Goal: Task Accomplishment & Management: Use online tool/utility

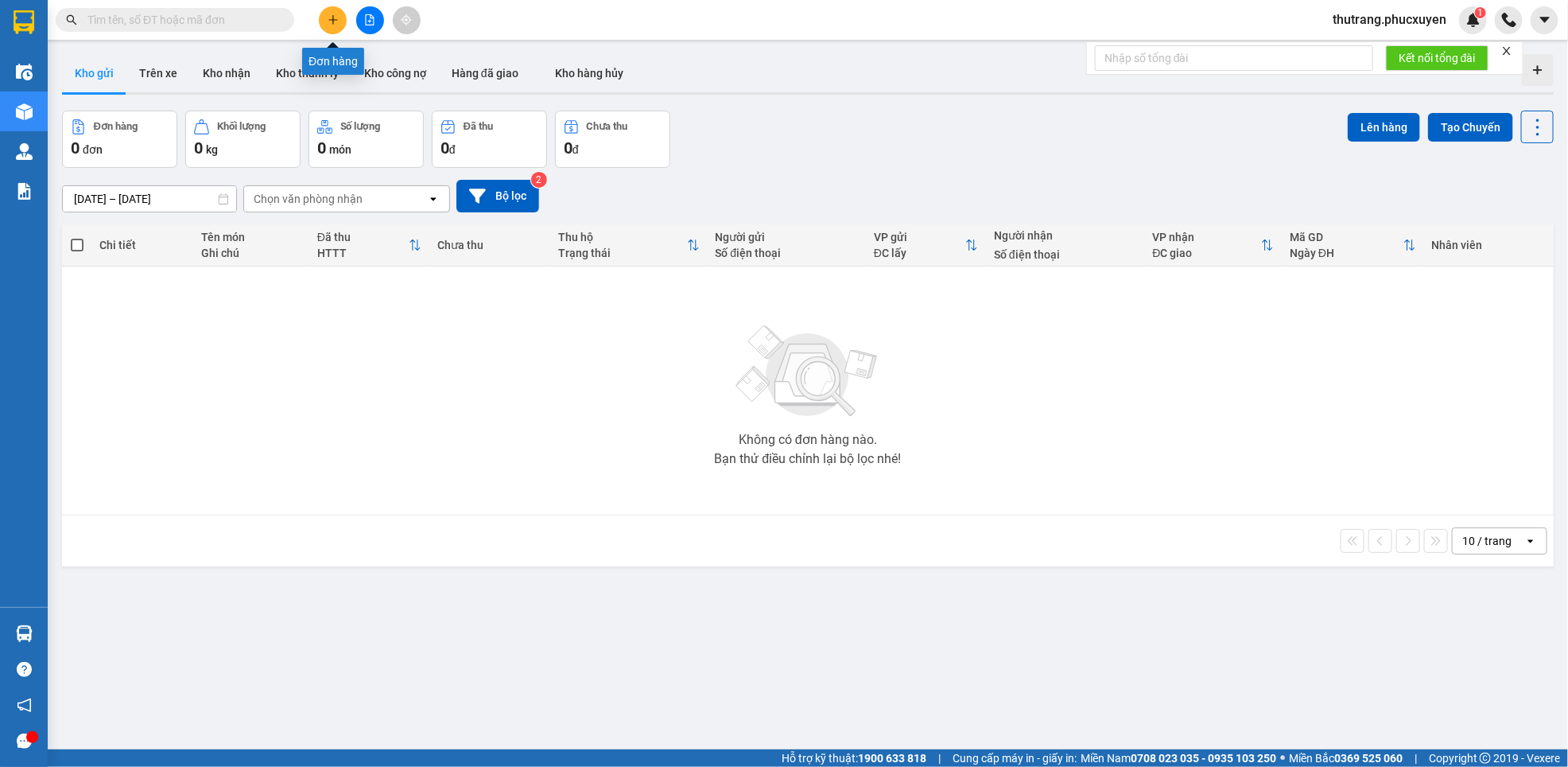
click at [335, 22] on icon "plus" at bounding box center [333, 19] width 11 height 11
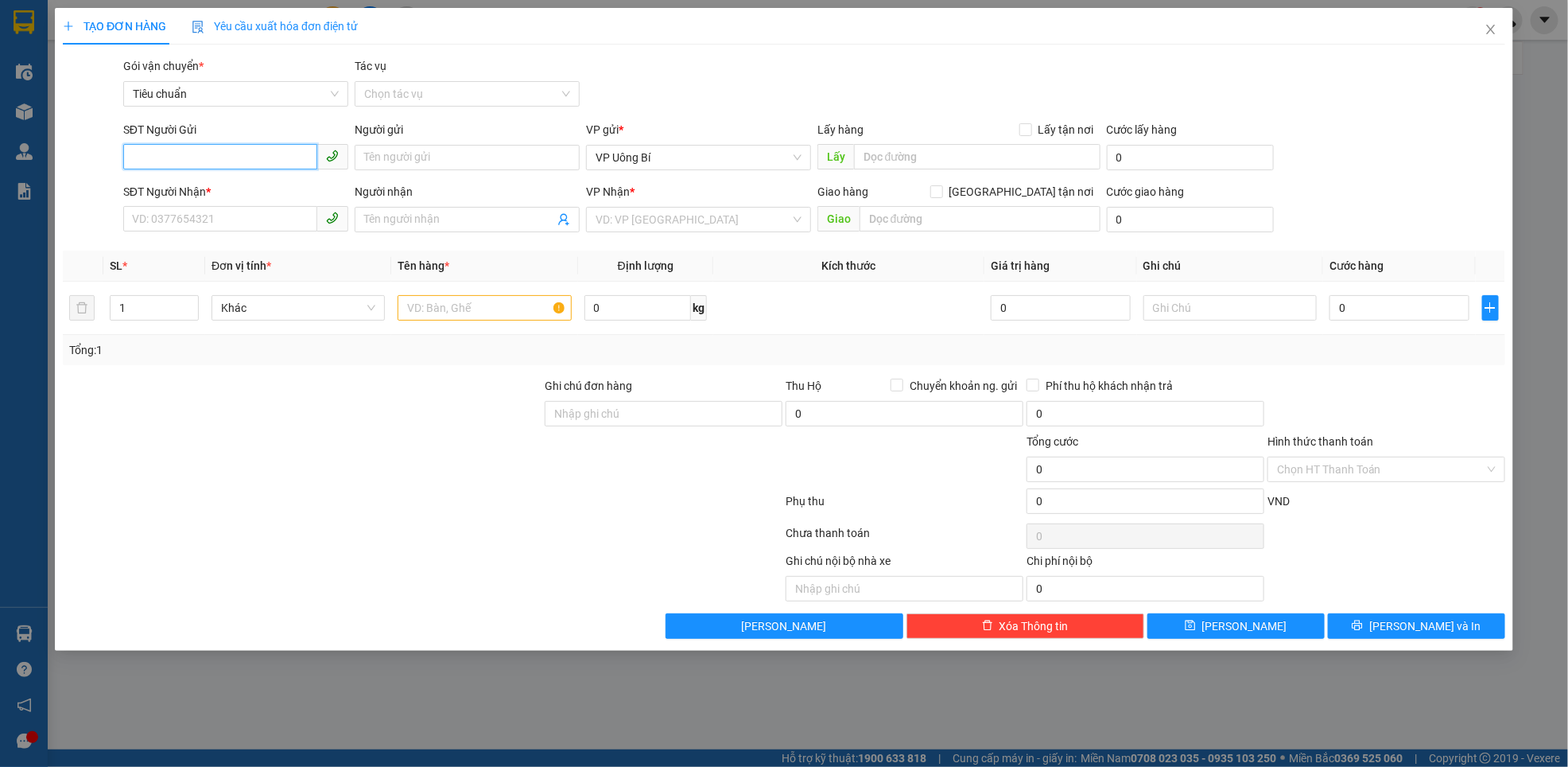
paste input "0867244324"
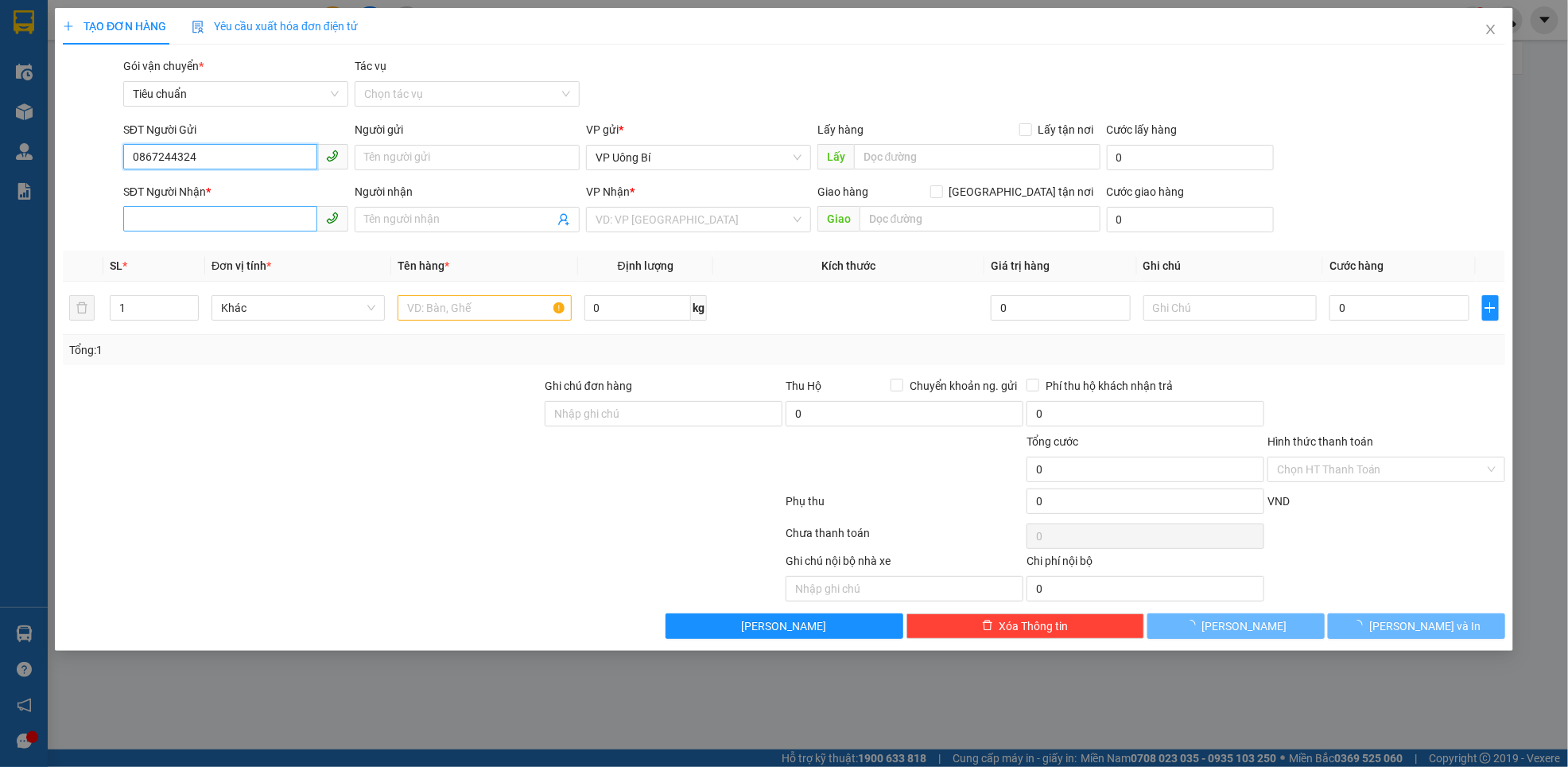
type input "0867244324"
paste input "0867244324"
type input "0867244324"
click at [700, 212] on input "search" at bounding box center [693, 219] width 195 height 24
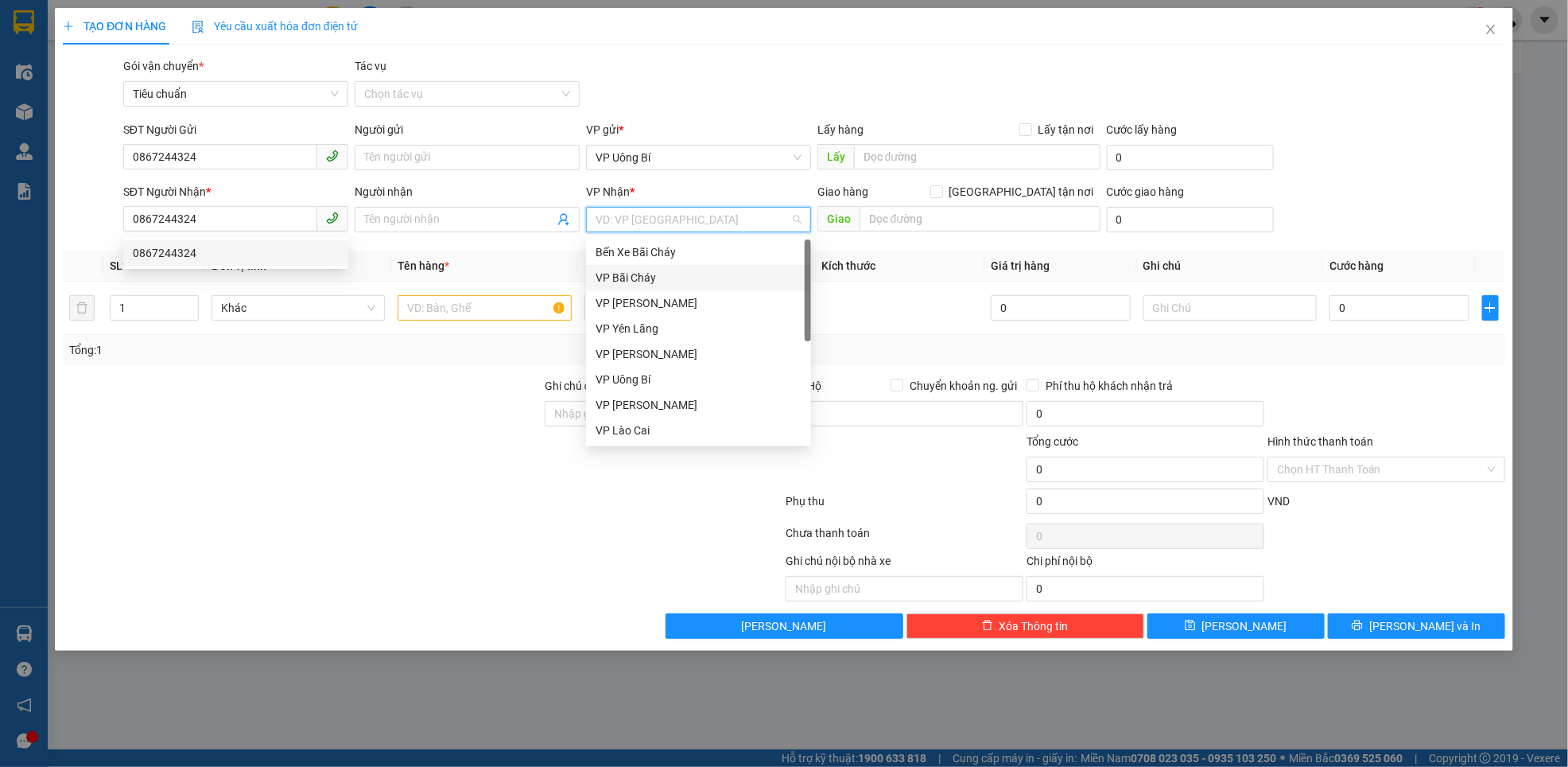
scroll to position [254, 0]
click at [651, 437] on div "VP Dọc đường" at bounding box center [698, 431] width 206 height 18
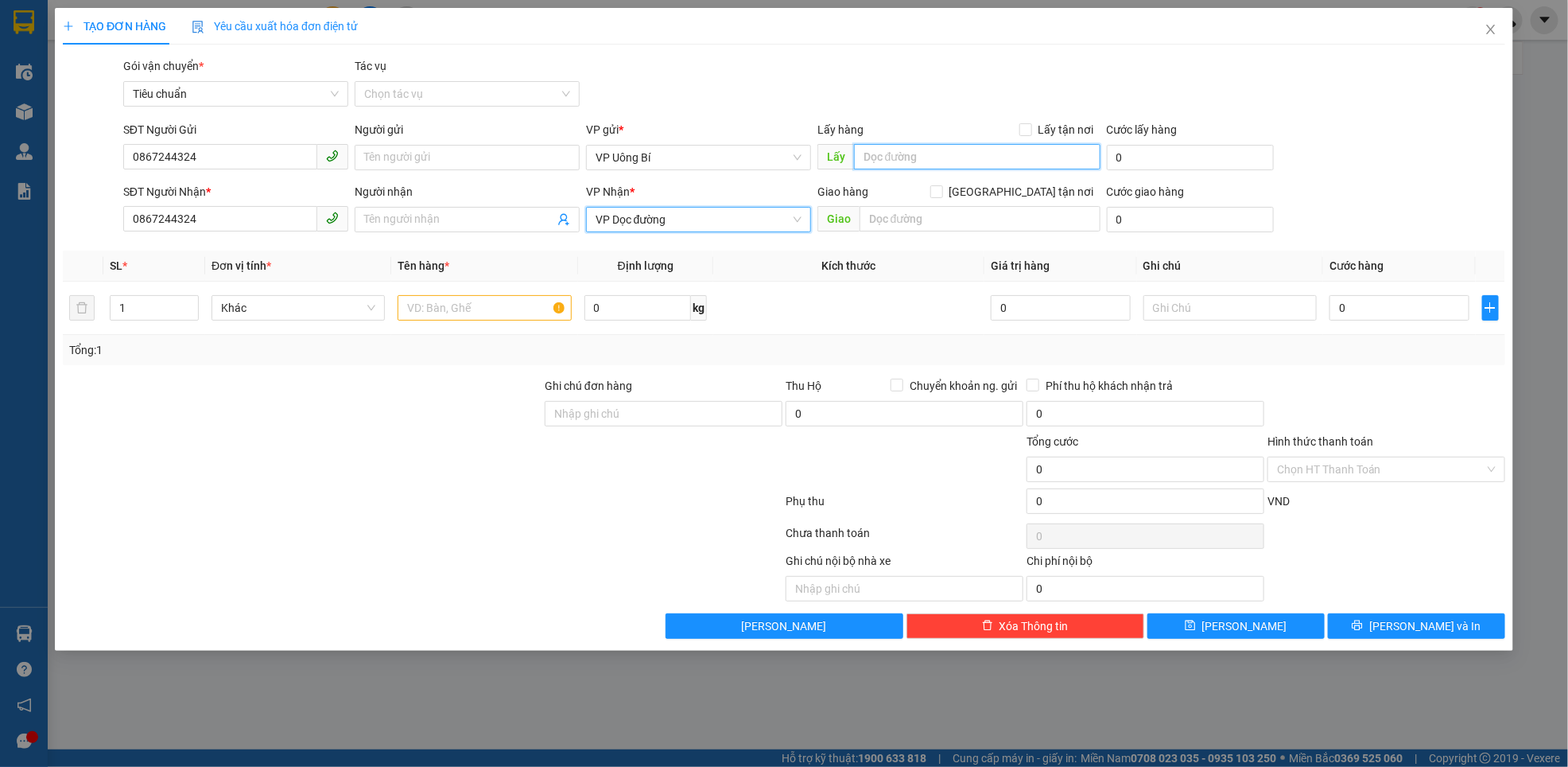
click at [898, 156] on input "text" at bounding box center [978, 157] width 247 height 26
type input "bxbc"
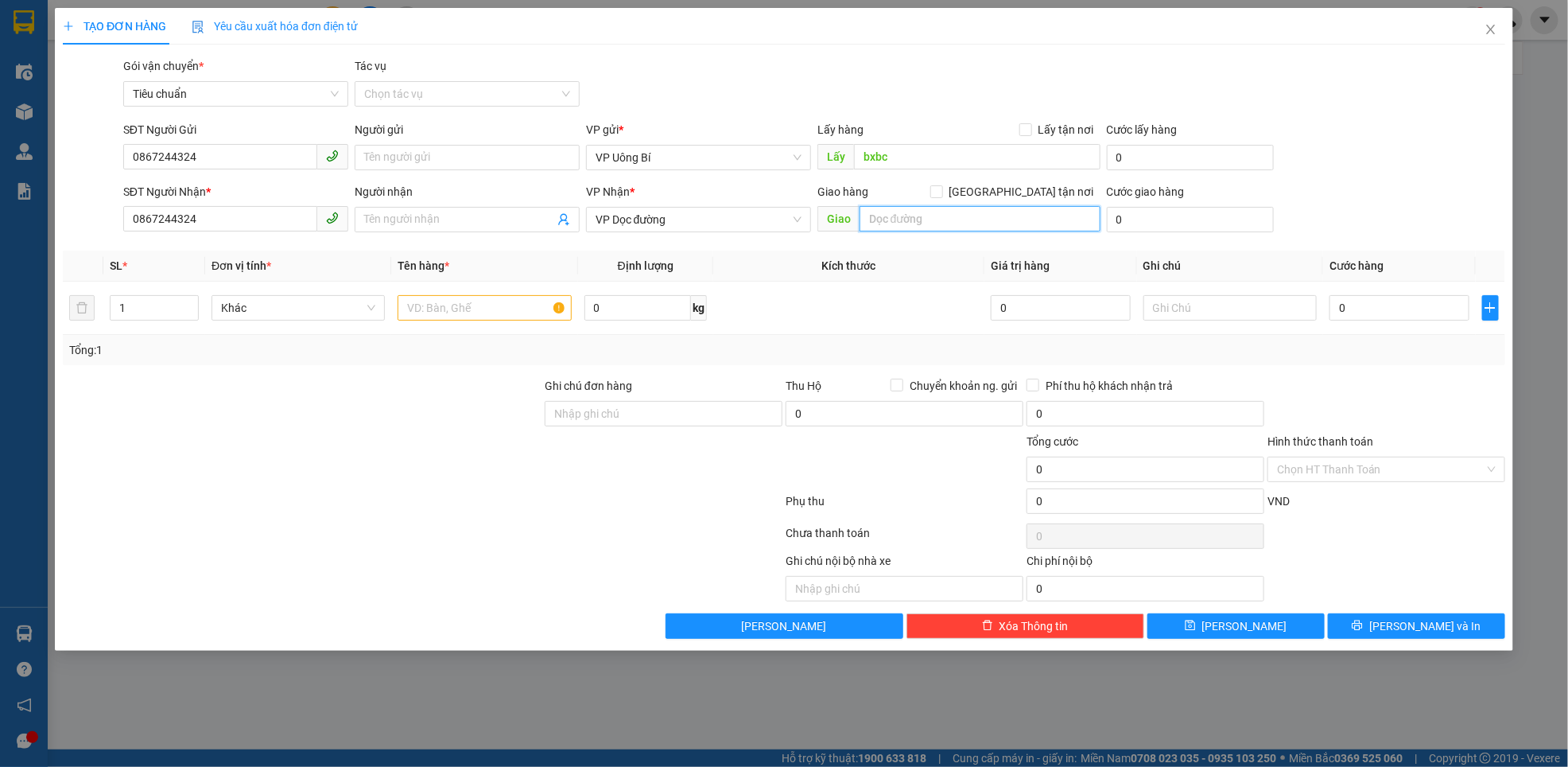
click at [943, 211] on input "text" at bounding box center [981, 219] width 241 height 26
type input "nút giao mậu a"
click at [473, 316] on input "text" at bounding box center [484, 308] width 173 height 26
type input "1 xe máy"
click at [1232, 311] on input "text" at bounding box center [1231, 308] width 173 height 26
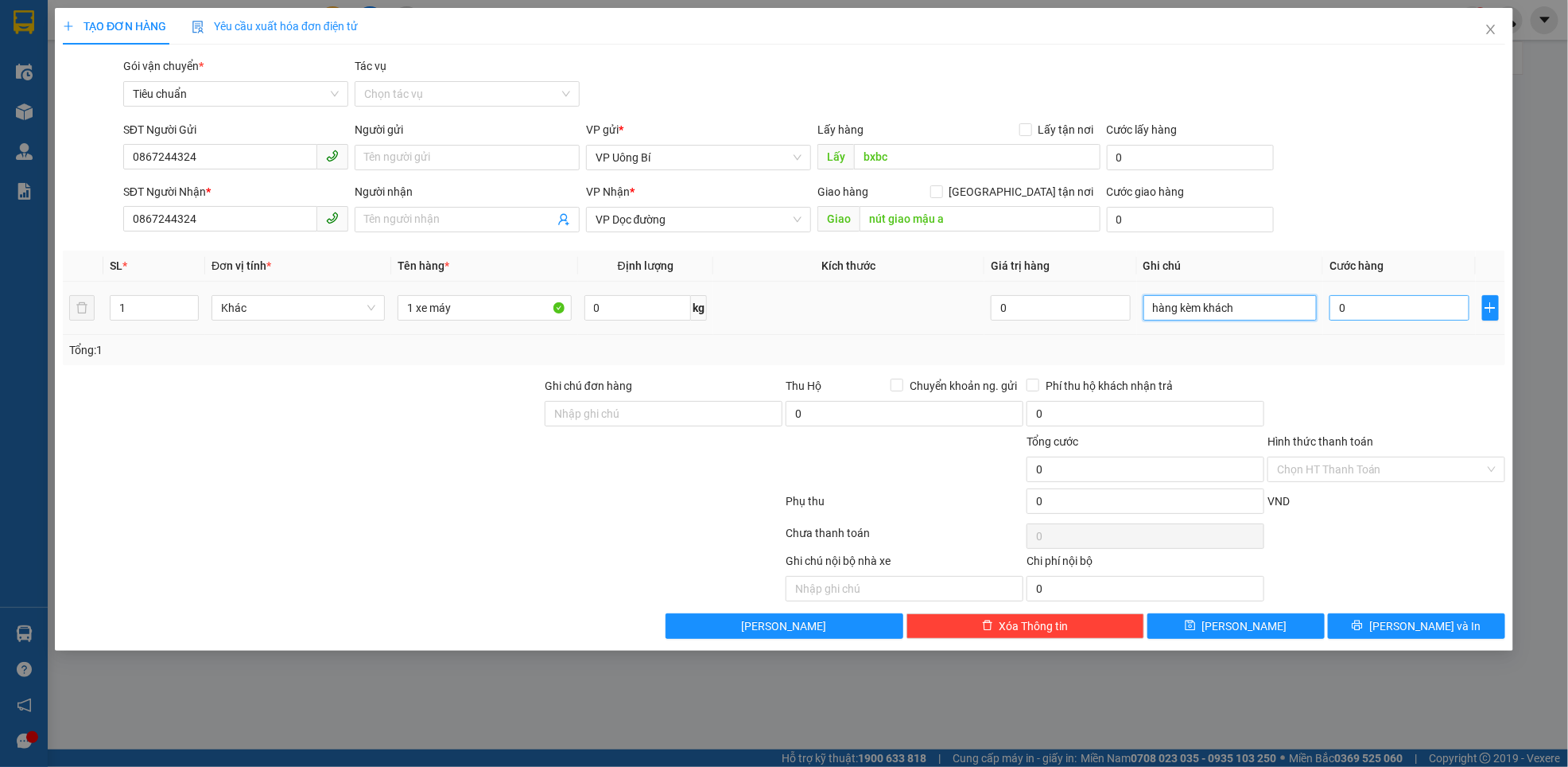
type input "hàng kèm khách"
click at [1368, 302] on input "0" at bounding box center [1400, 308] width 140 height 26
type input "6"
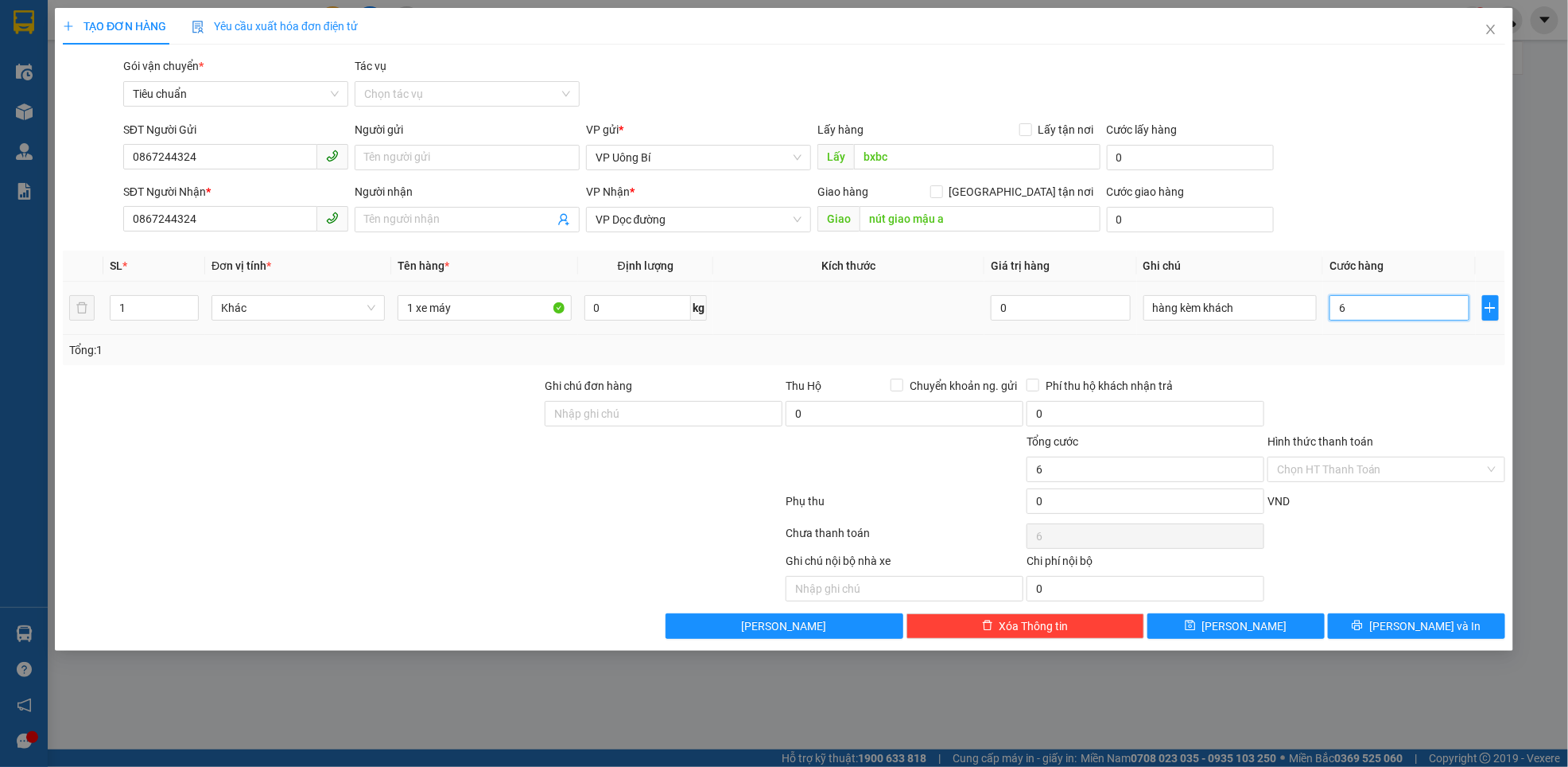
type input "60"
type input "600"
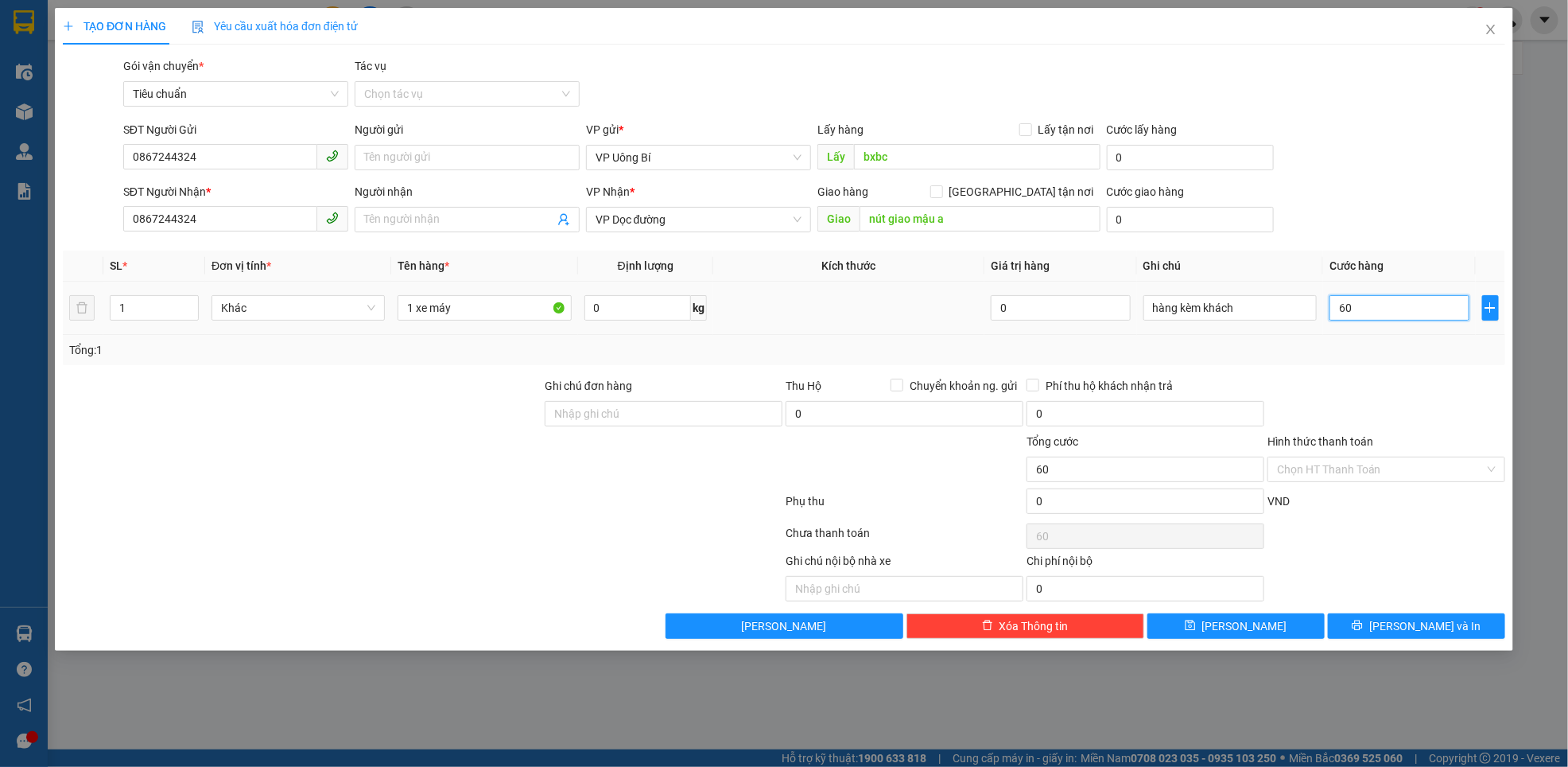
type input "600"
type input "6.000"
type input "60.000"
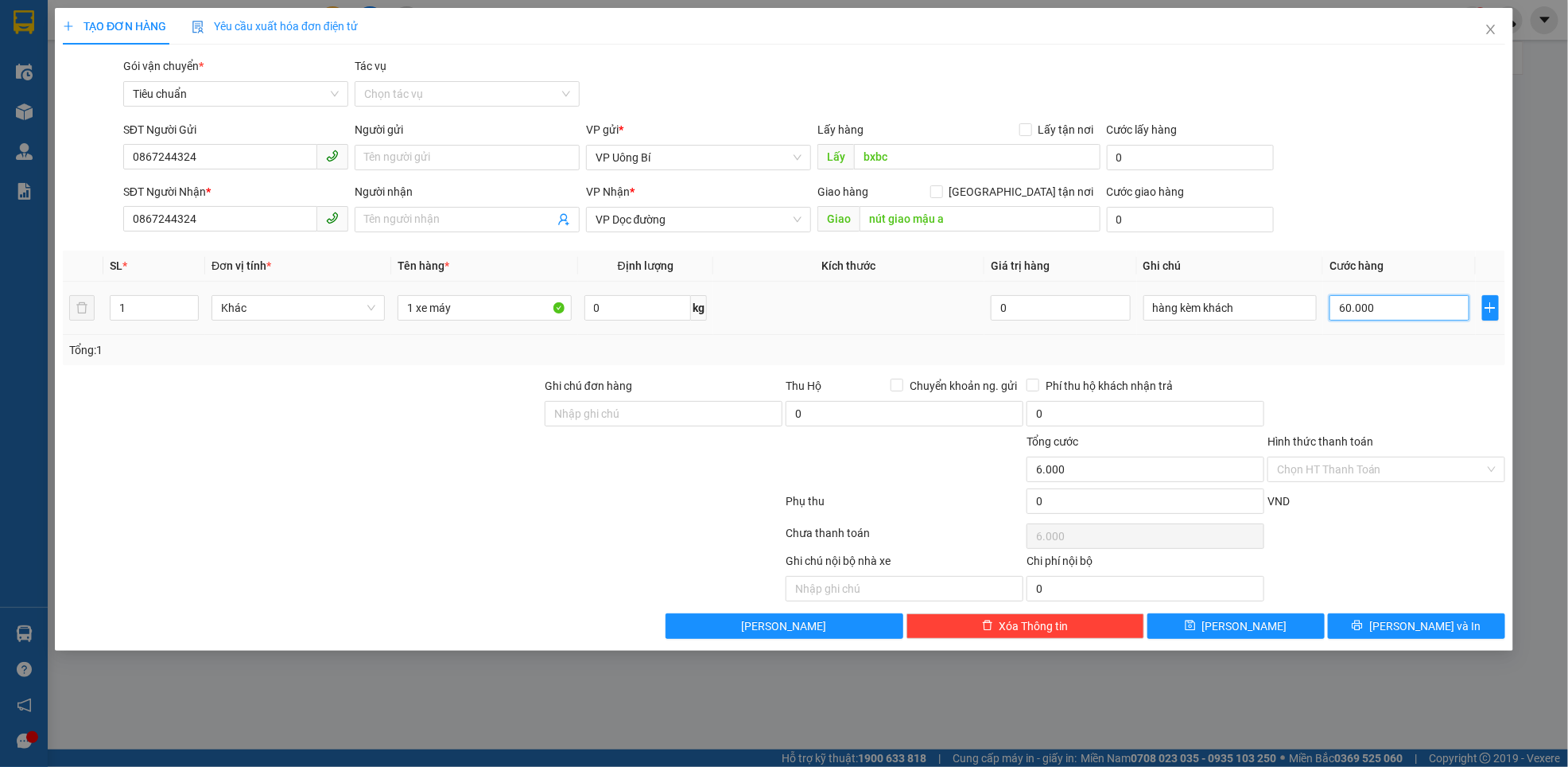
type input "60.000"
type input "600.000"
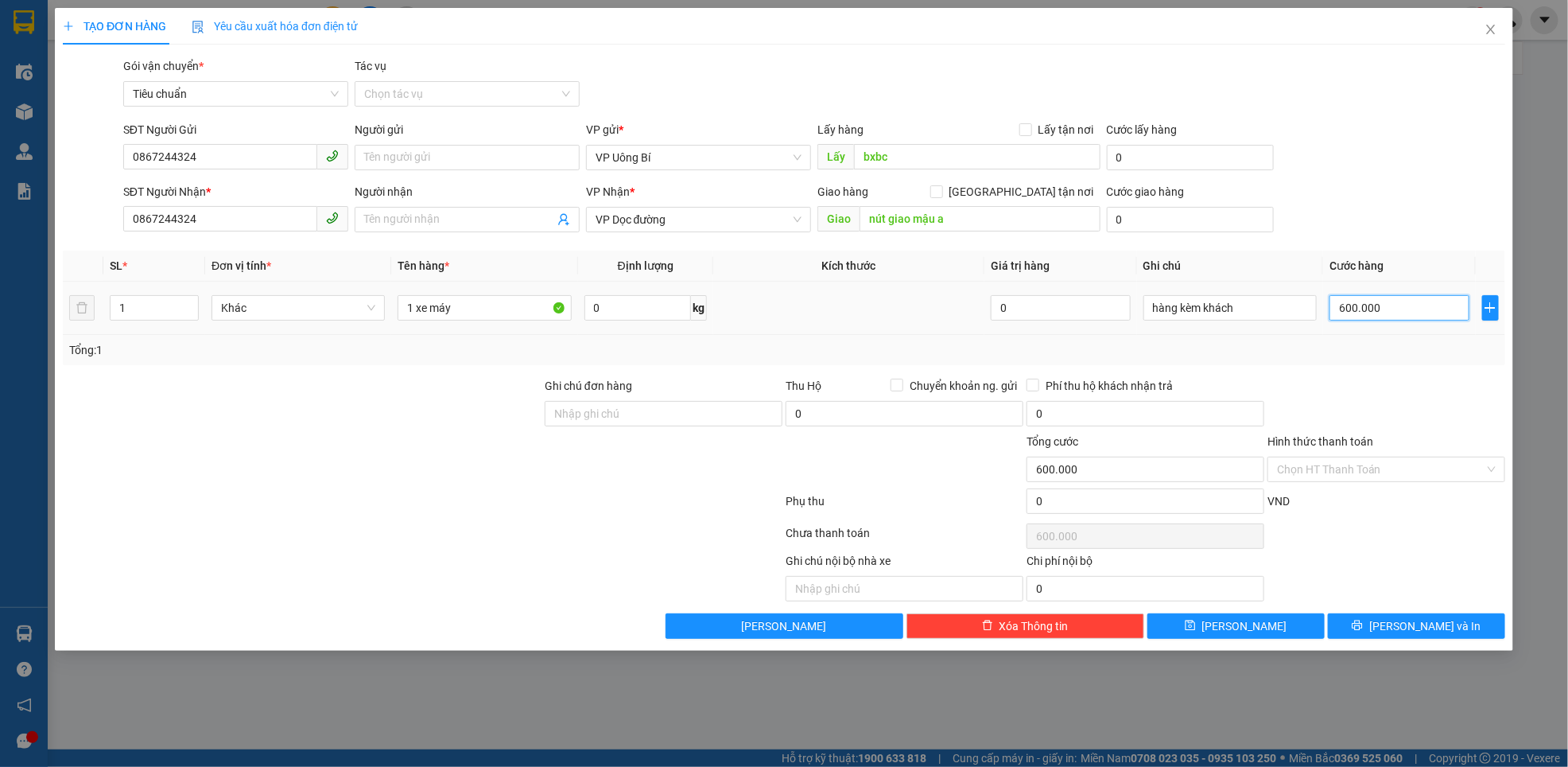
type input "600.000"
click at [1384, 374] on div "Transit Pickup Surcharge Ids Transit Deliver Surcharge Ids Transit Deliver Surc…" at bounding box center [784, 349] width 1443 height 582
click at [1233, 628] on button "Lưu" at bounding box center [1236, 627] width 177 height 26
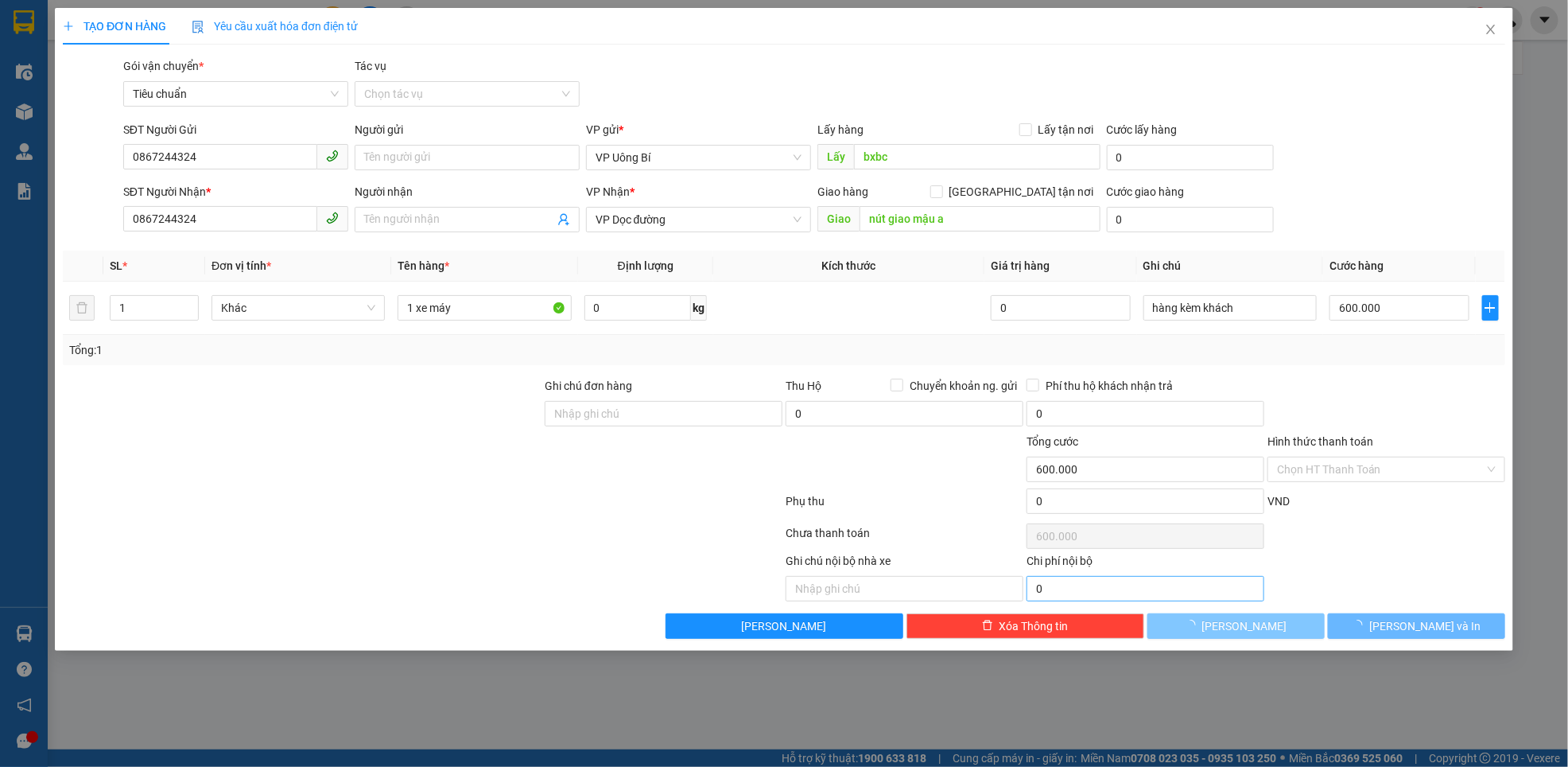
type input "0"
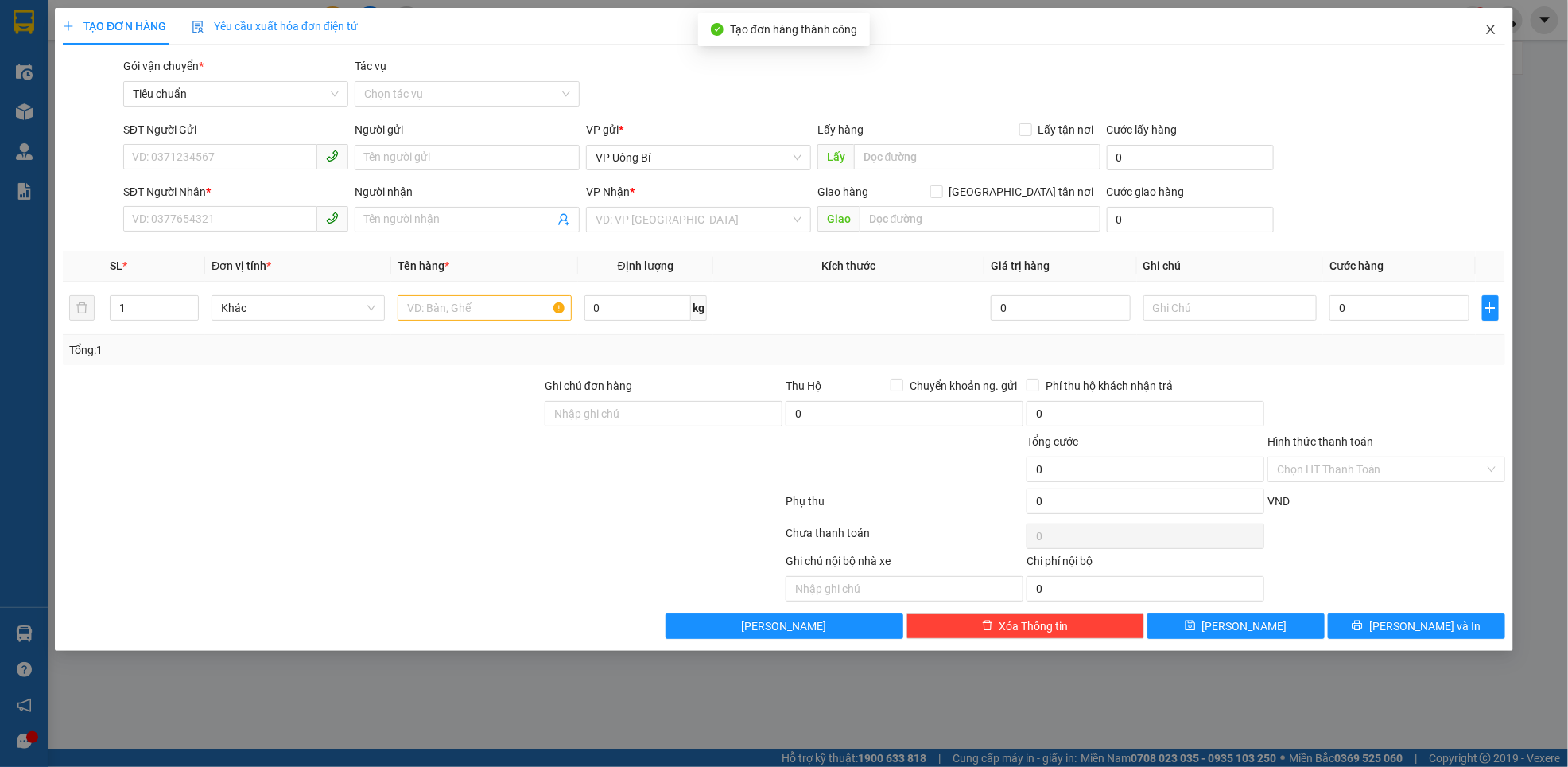
click at [1494, 29] on icon "close" at bounding box center [1490, 29] width 13 height 13
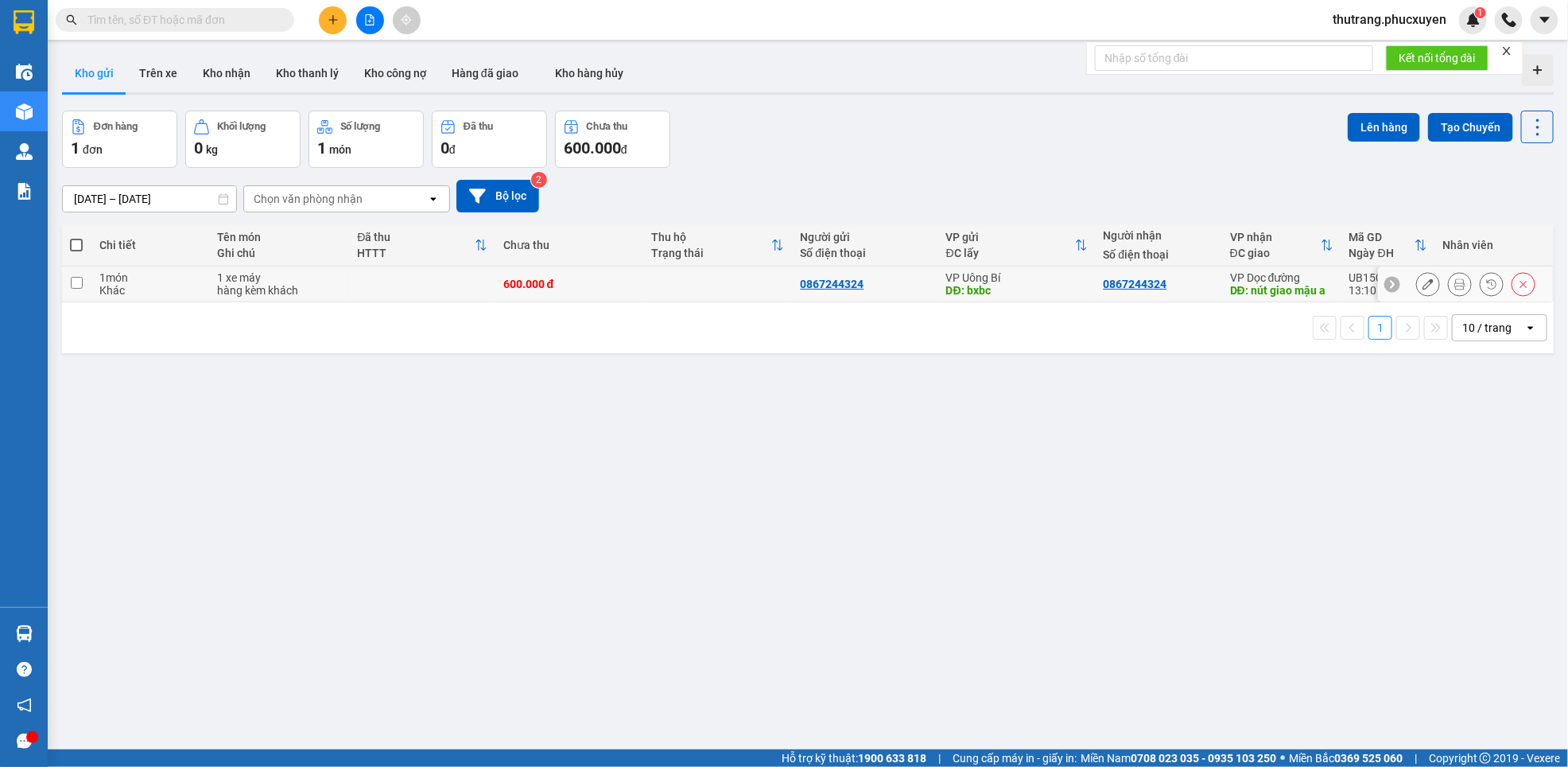
click at [77, 289] on input "checkbox" at bounding box center [77, 283] width 12 height 12
checkbox input "true"
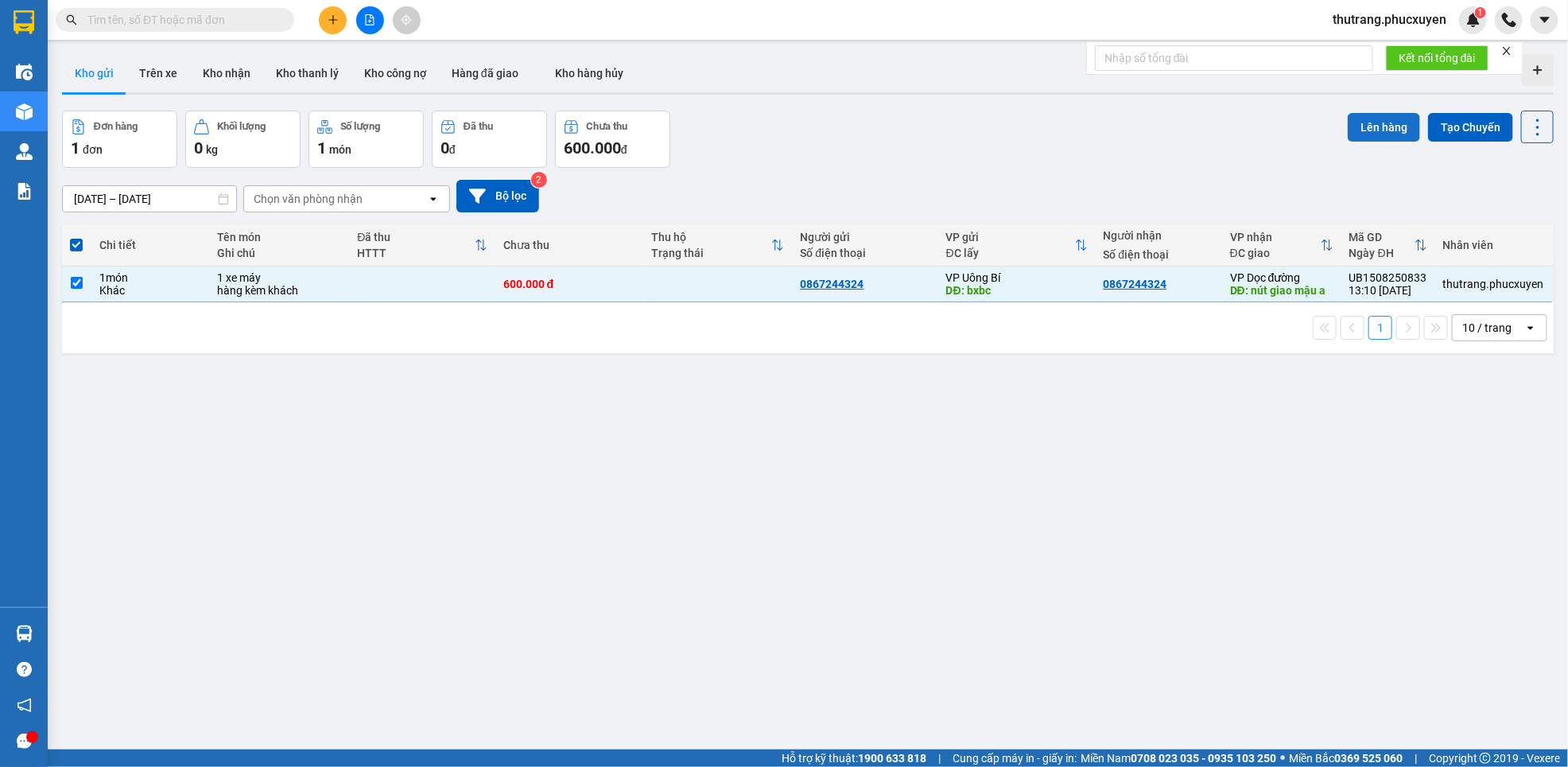
click at [1353, 131] on button "Lên hàng" at bounding box center [1384, 127] width 73 height 29
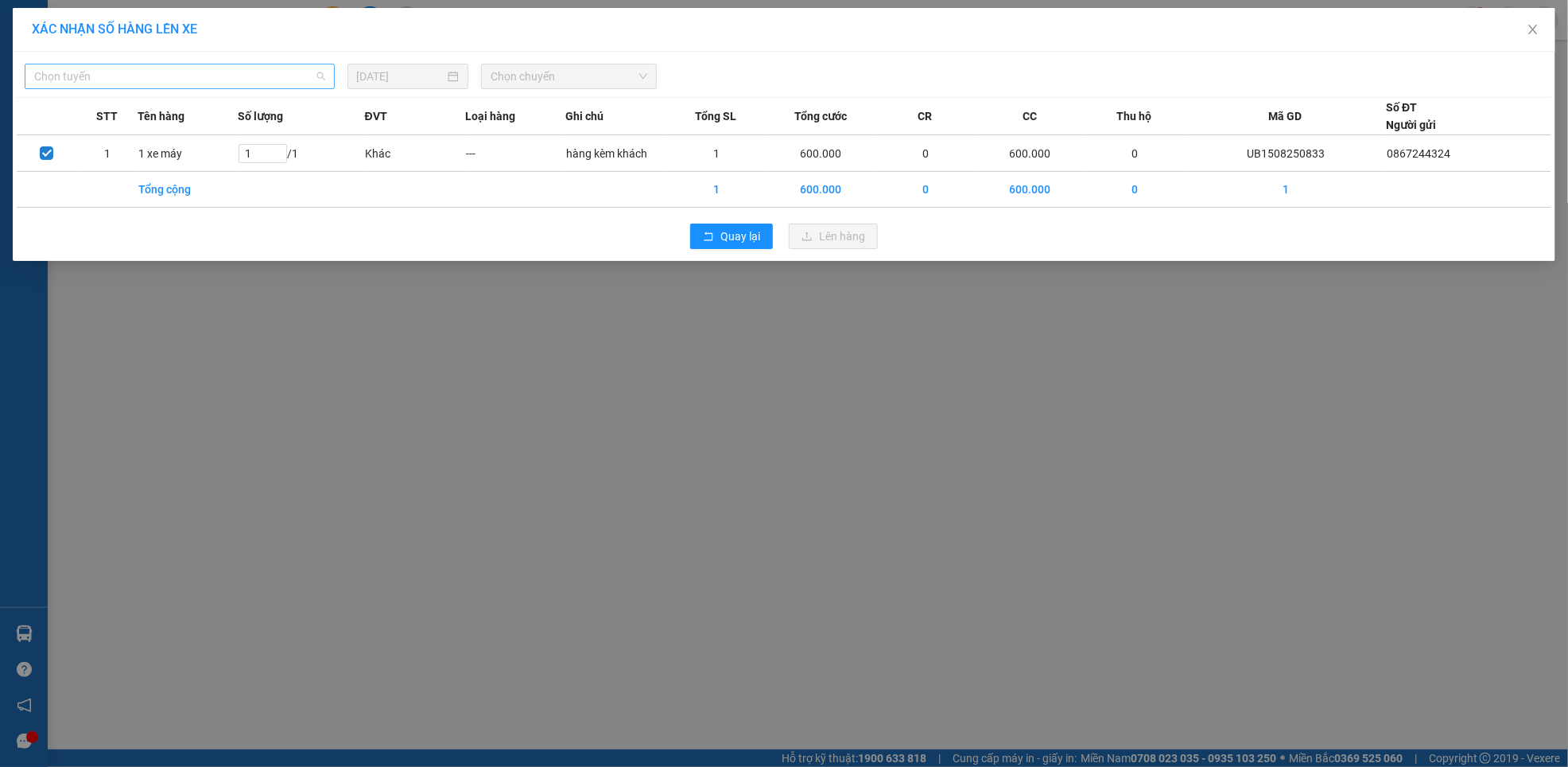
click at [136, 69] on span "Chọn tuyến" at bounding box center [179, 77] width 291 height 24
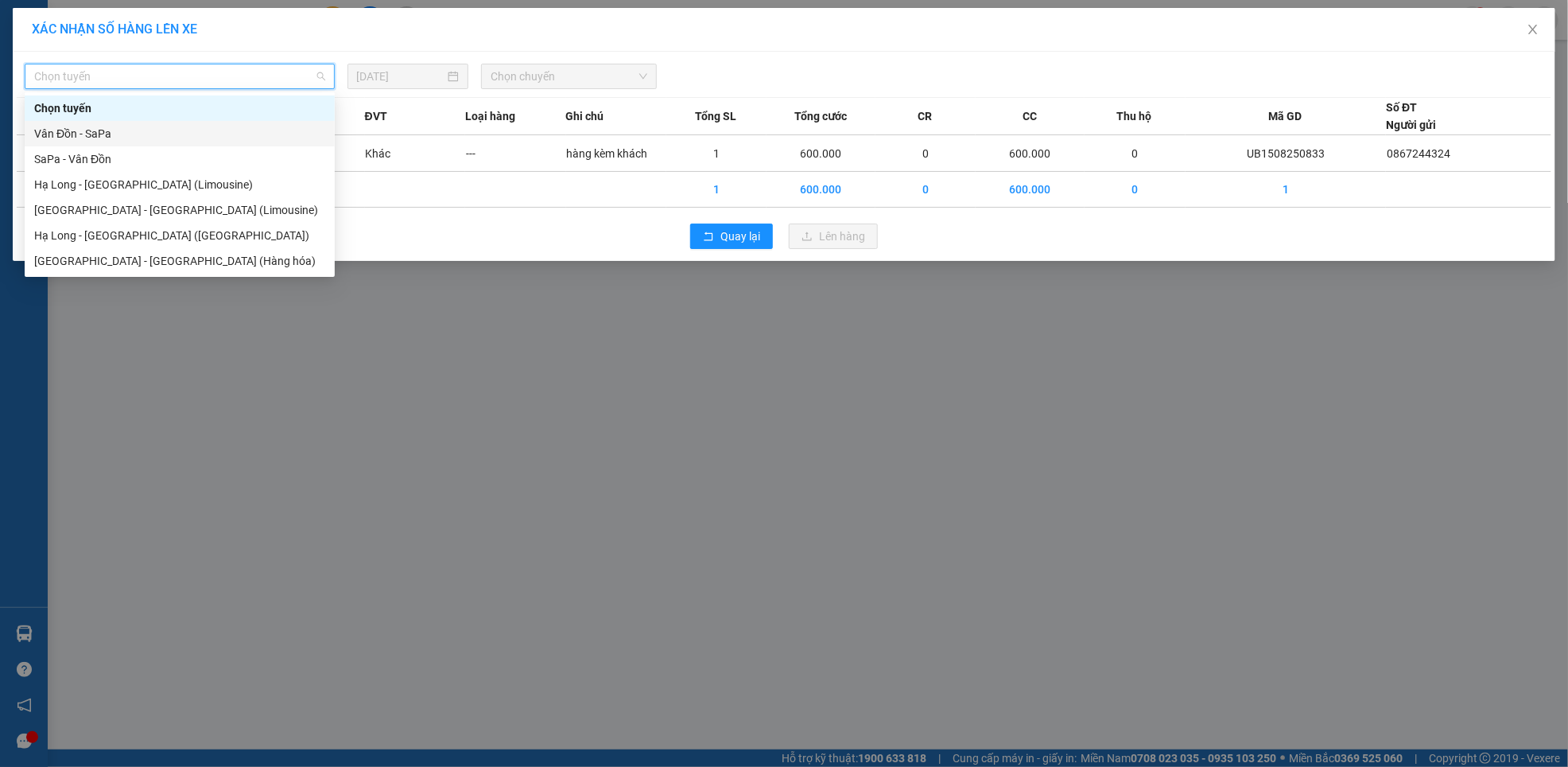
click at [122, 132] on div "Vân Đồn - SaPa" at bounding box center [179, 133] width 291 height 18
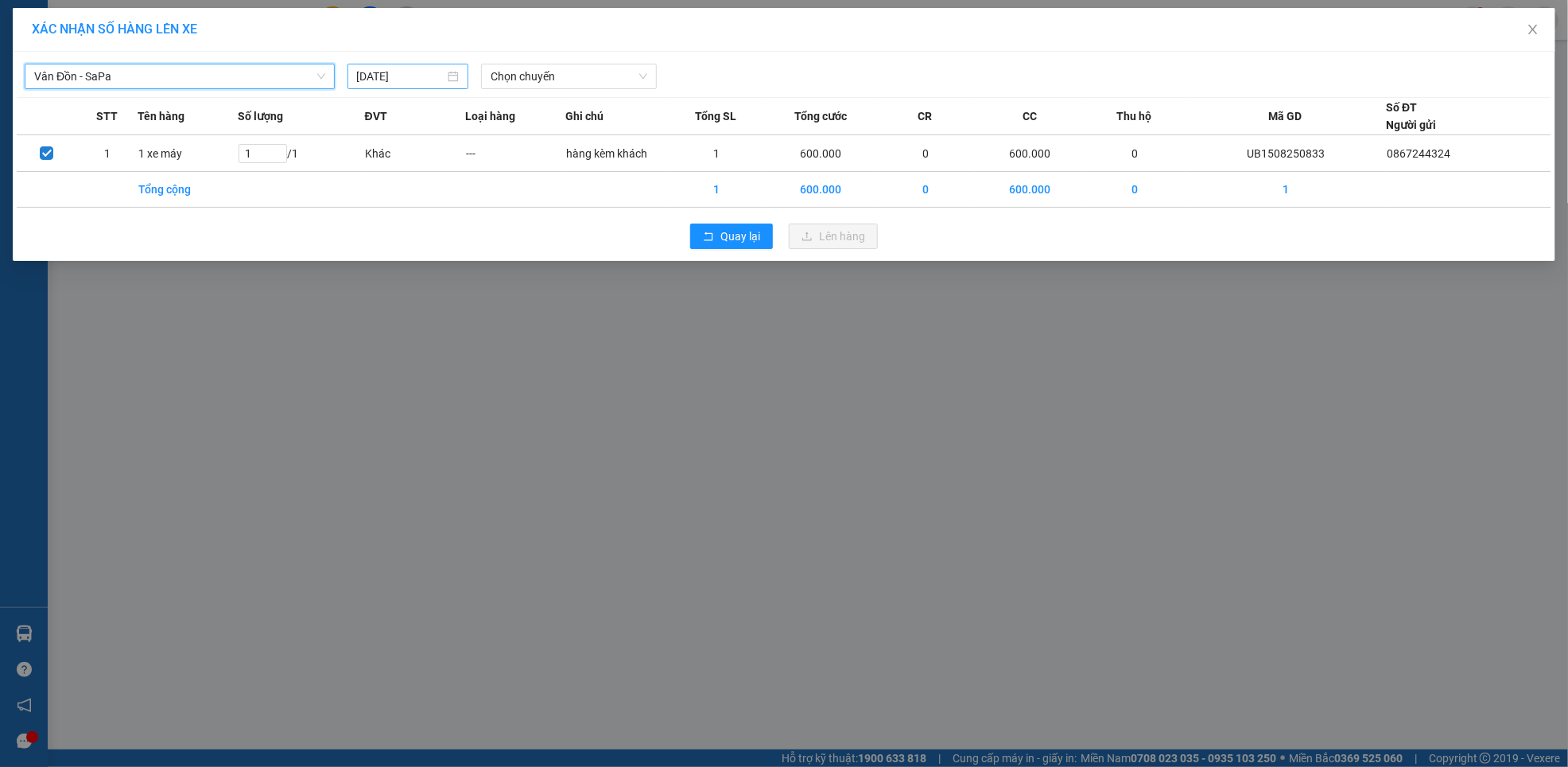
click at [421, 79] on input "15/08/2025" at bounding box center [401, 77] width 89 height 18
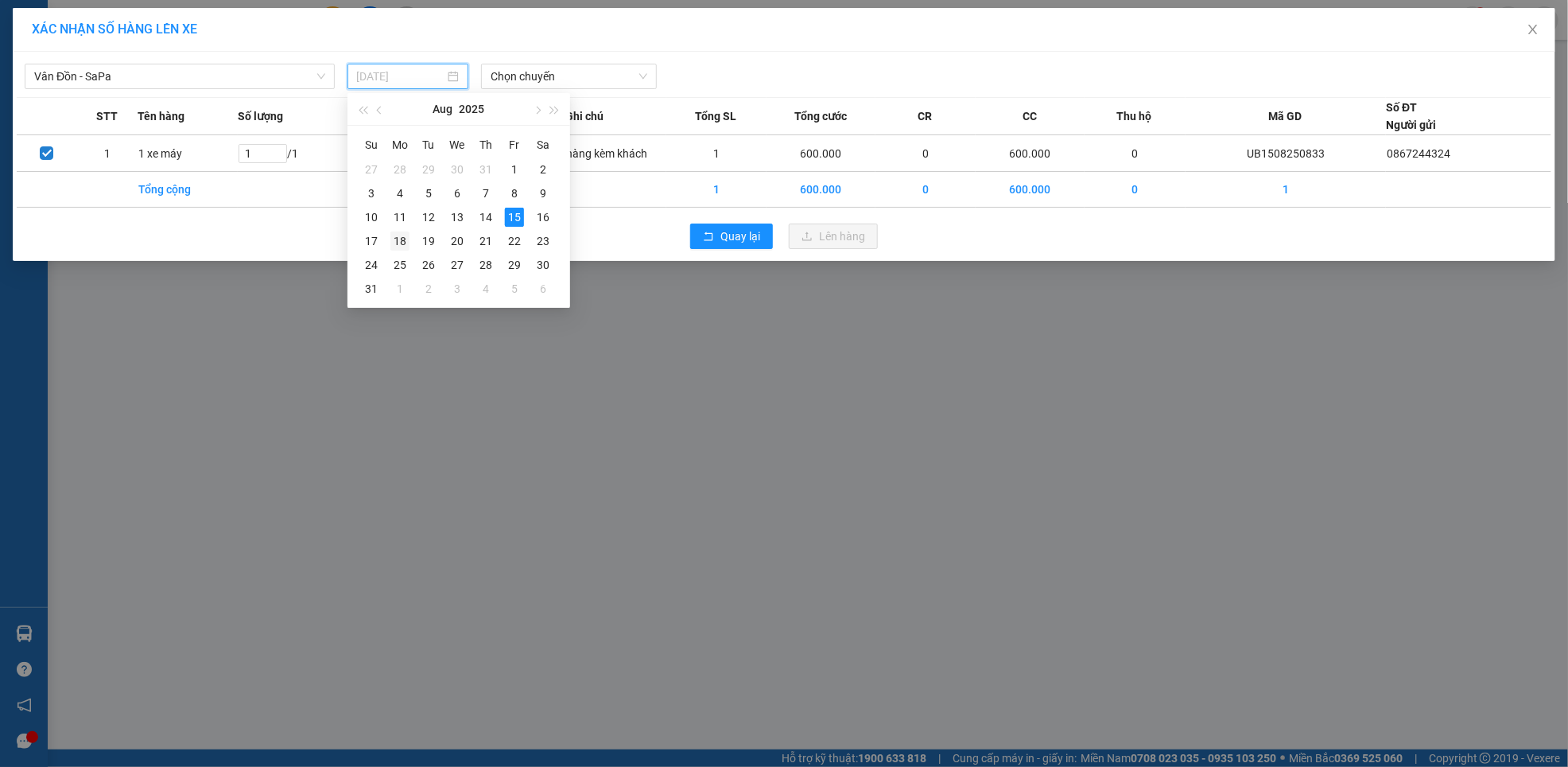
click at [398, 243] on div "18" at bounding box center [399, 240] width 19 height 19
type input "18/08/2025"
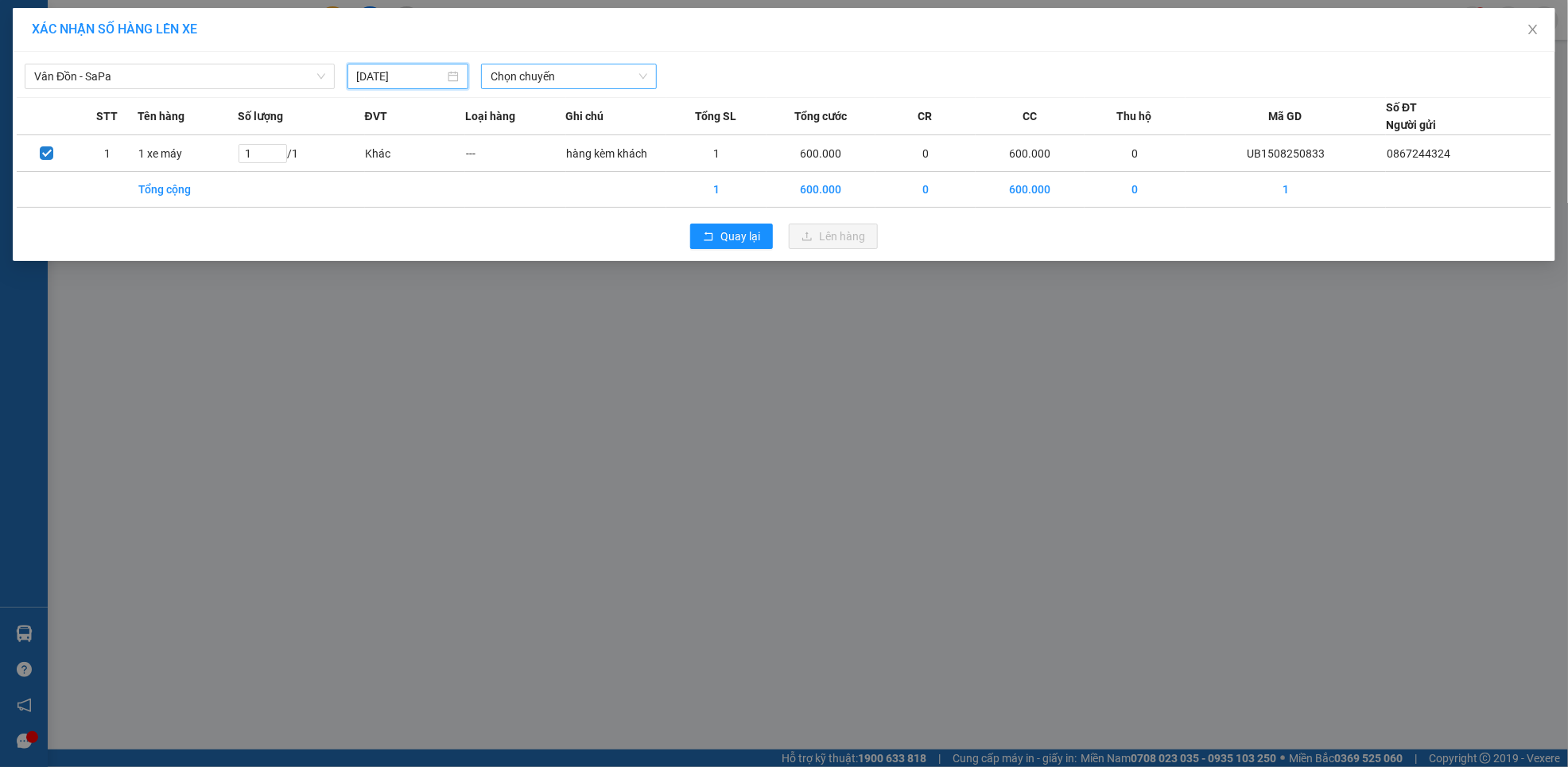
click at [570, 80] on span "Chọn chuyến" at bounding box center [568, 77] width 156 height 24
click at [518, 155] on div "10:30" at bounding box center [554, 159] width 124 height 18
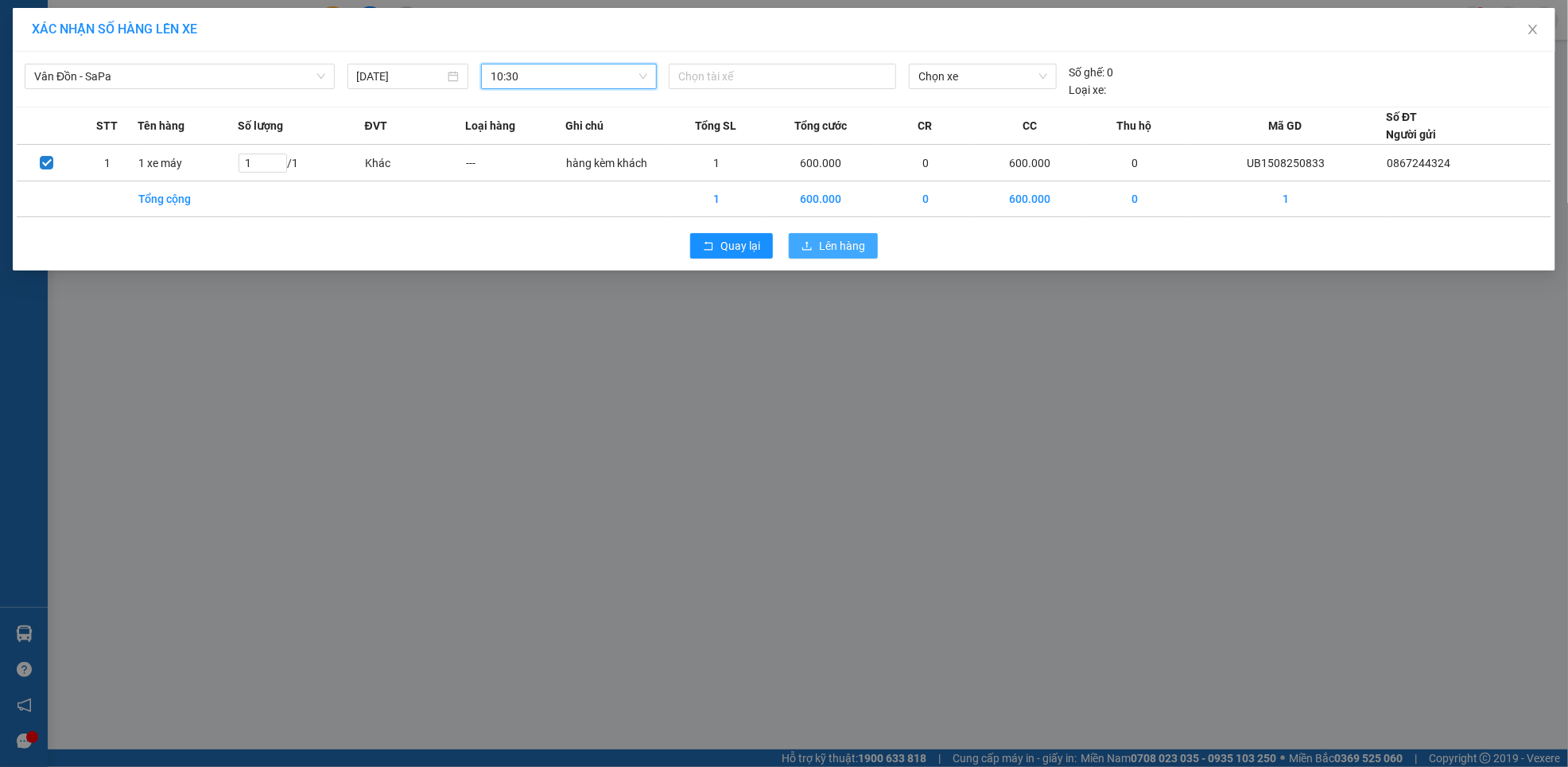
click at [833, 247] on span "Lên hàng" at bounding box center [842, 246] width 46 height 18
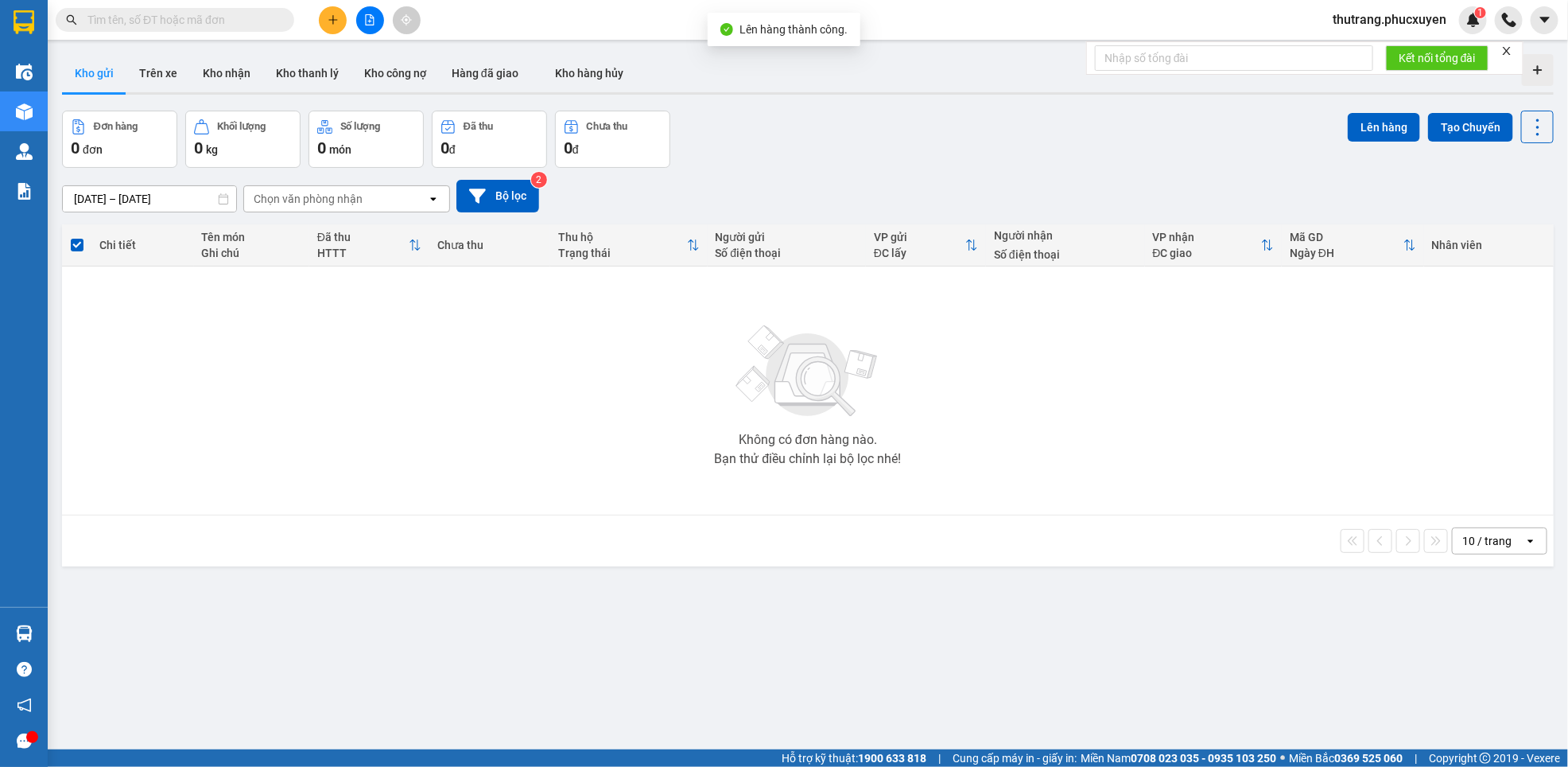
click at [367, 18] on icon "file-add" at bounding box center [369, 19] width 11 height 11
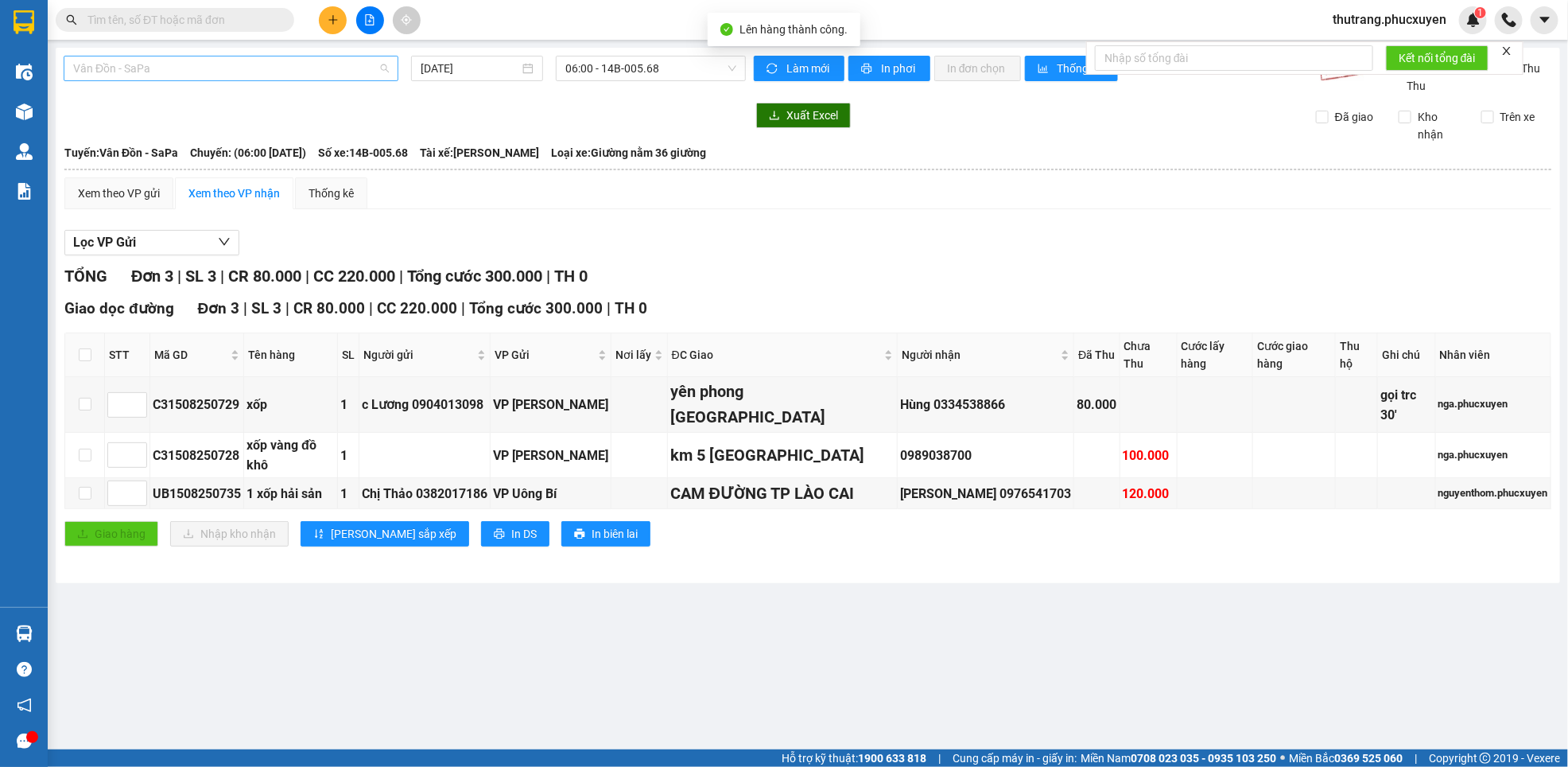
click at [174, 72] on span "Vân Đồn - SaPa" at bounding box center [230, 69] width 316 height 24
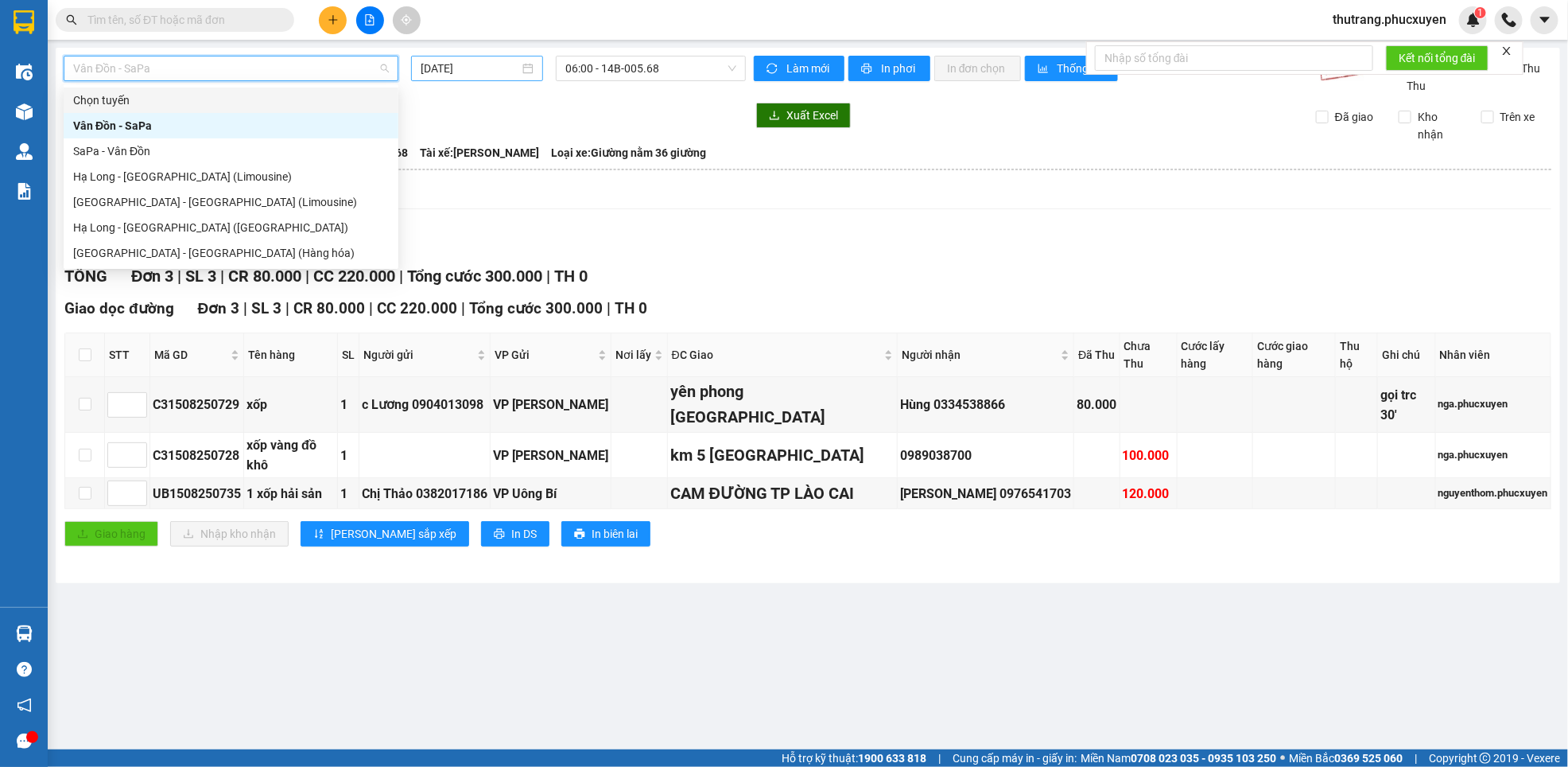
click at [457, 69] on input "15/08/2025" at bounding box center [470, 69] width 99 height 18
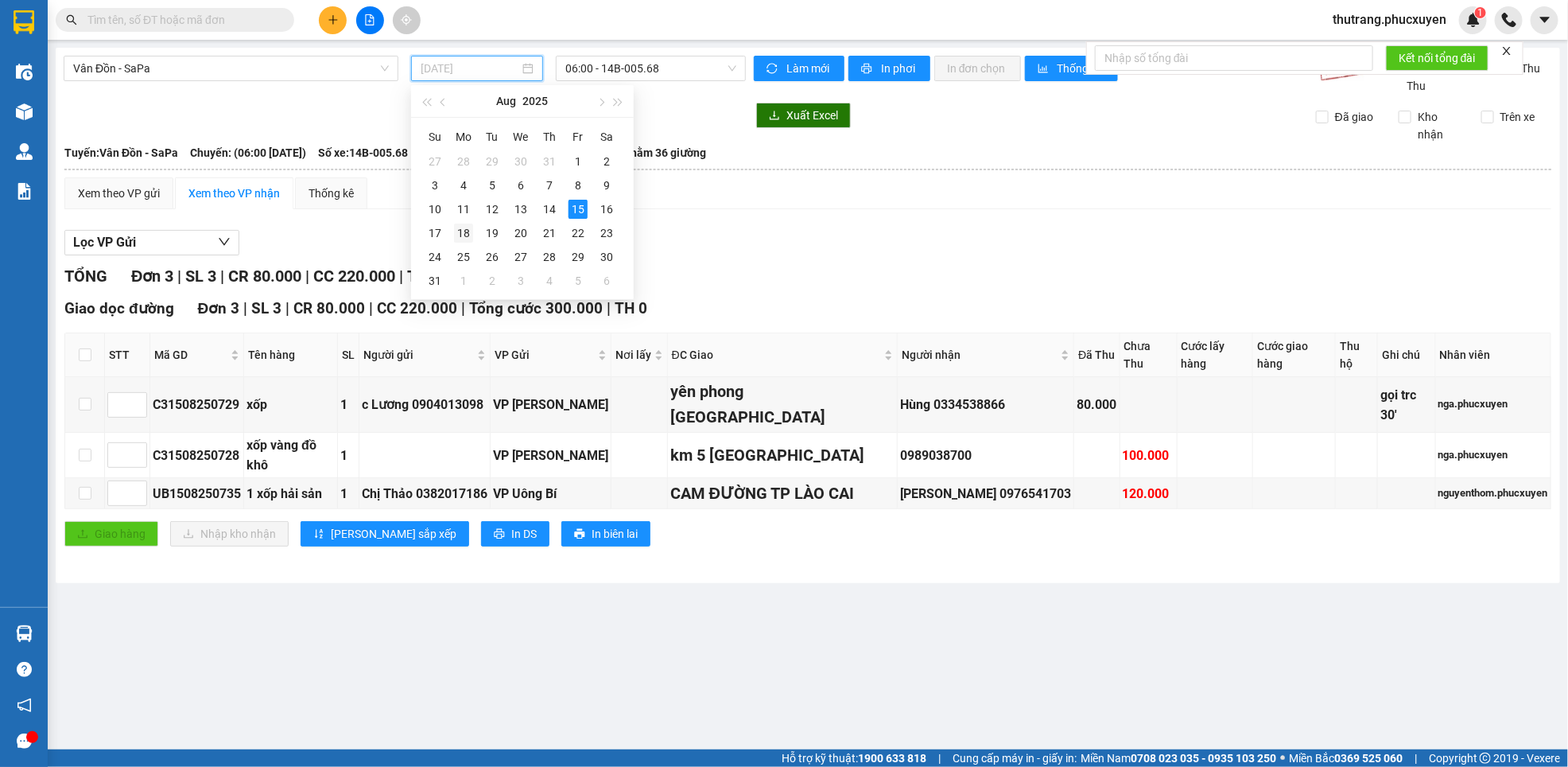
click at [463, 236] on div "18" at bounding box center [463, 232] width 19 height 19
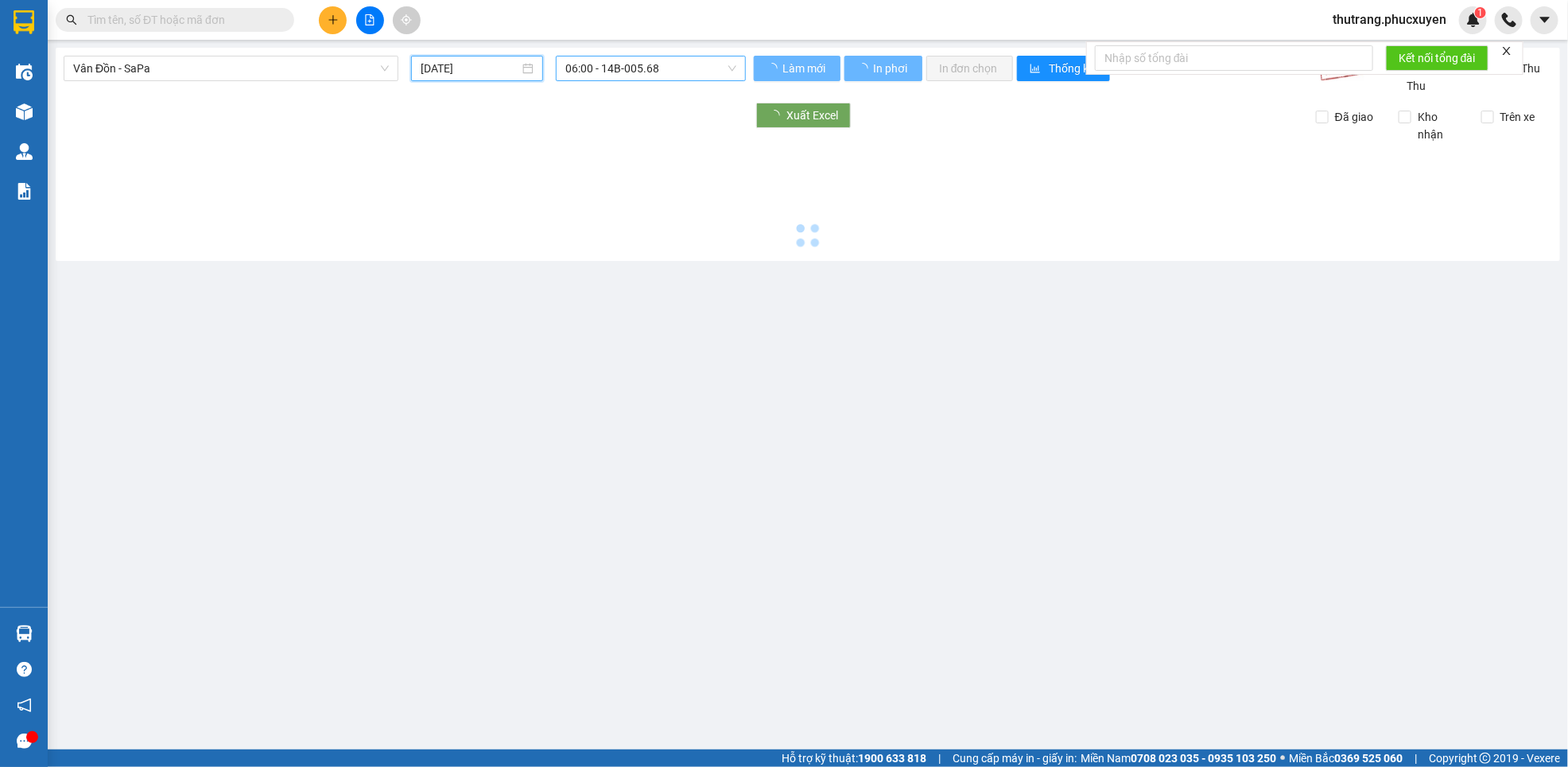
type input "18/08/2025"
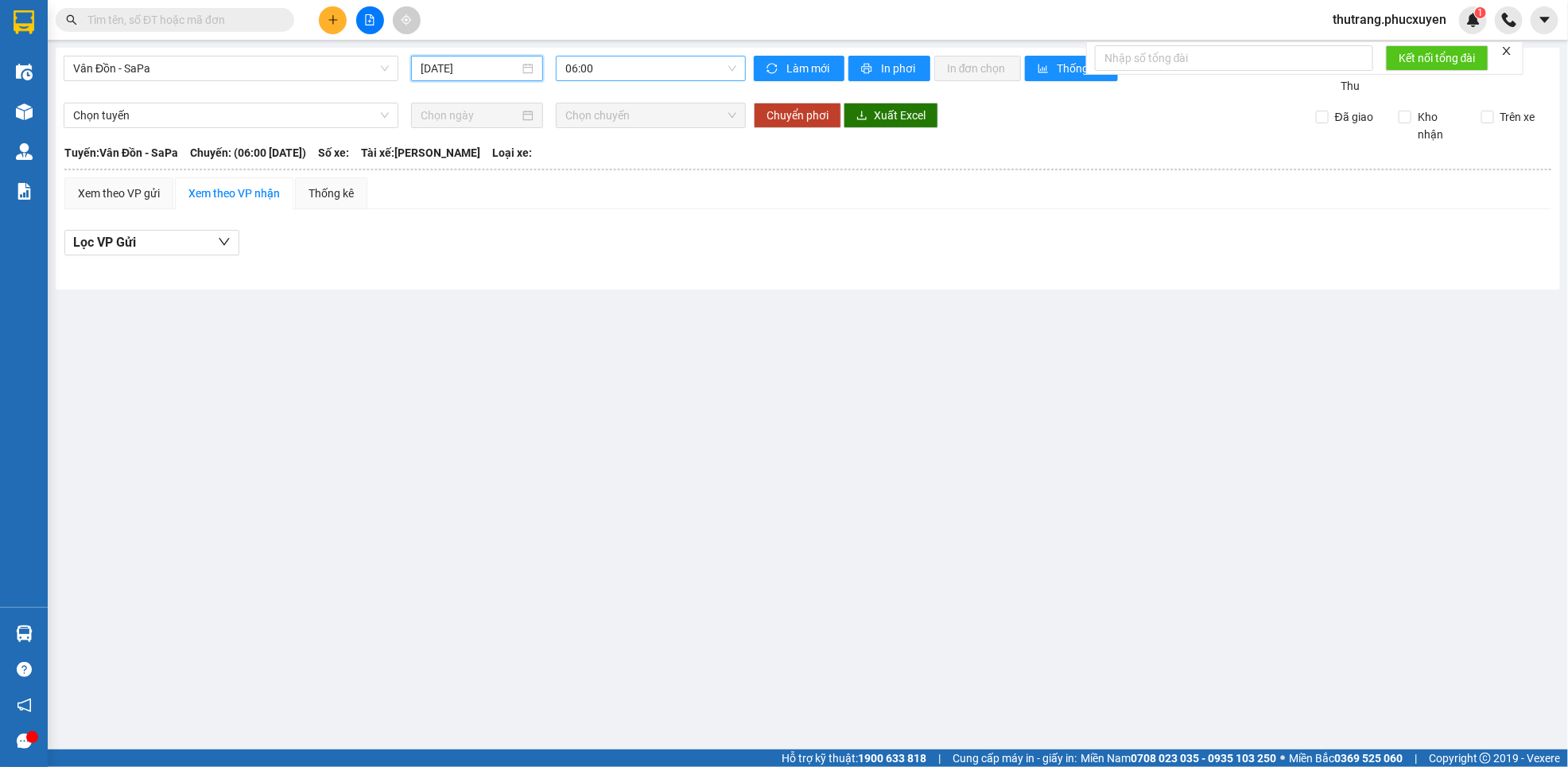
click at [661, 73] on span "06:00" at bounding box center [651, 69] width 171 height 24
click at [639, 153] on div "10:30" at bounding box center [627, 151] width 124 height 18
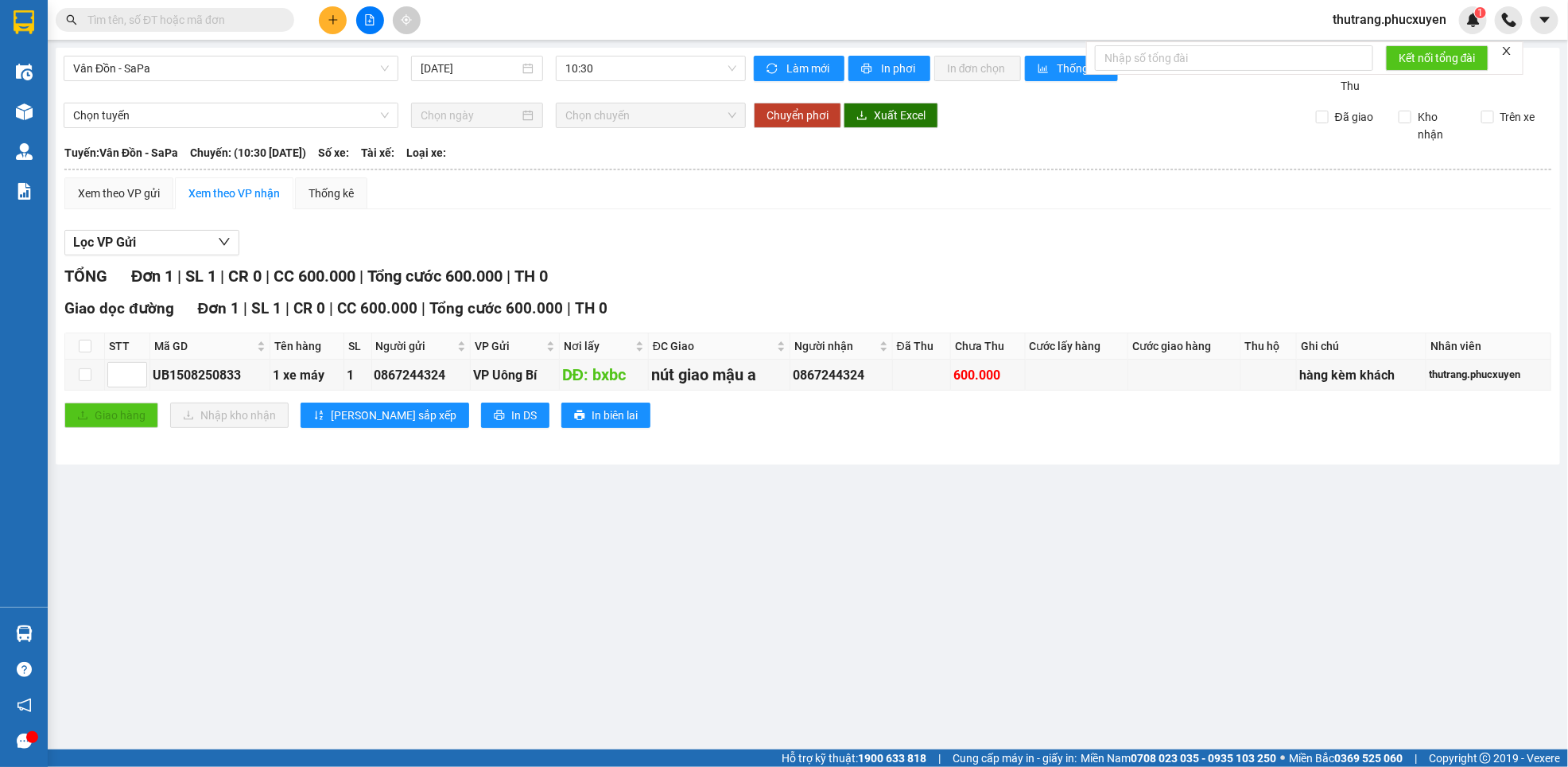
click at [784, 508] on main "Vân Đồn - SaPa 18/08/2025 10:30 Làm mới In phơi In đơn chọn Thống kê Lọc Đã Thu…" at bounding box center [784, 375] width 1568 height 749
